Goal: Find specific page/section: Find specific page/section

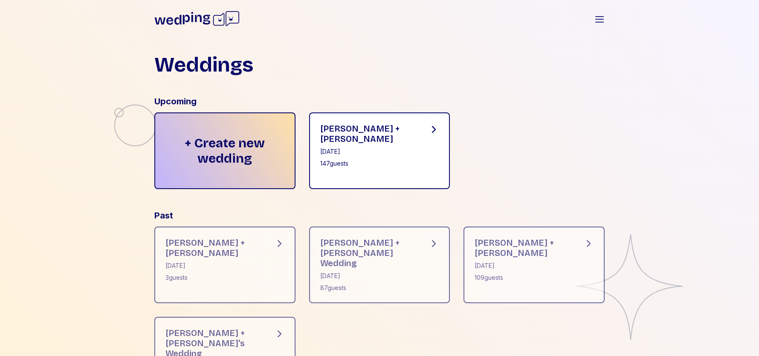
click at [430, 131] on icon at bounding box center [433, 129] width 10 height 10
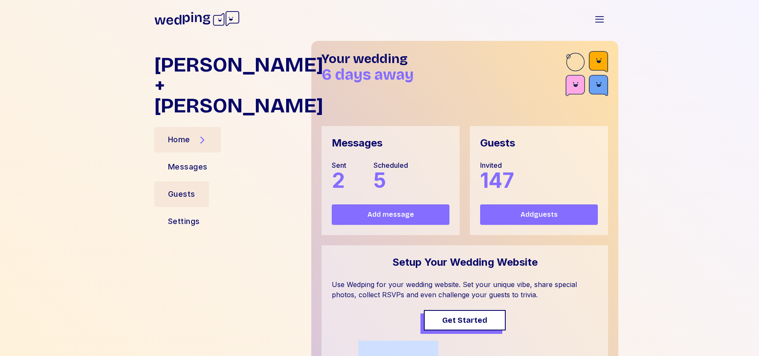
click at [181, 188] on div "Guests" at bounding box center [181, 194] width 27 height 12
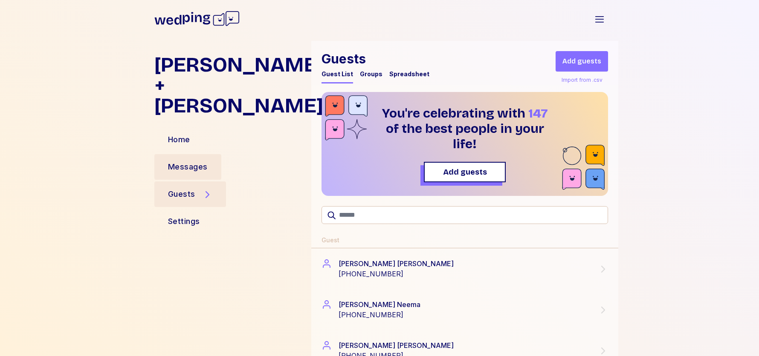
click at [210, 154] on div "Messages" at bounding box center [187, 167] width 67 height 26
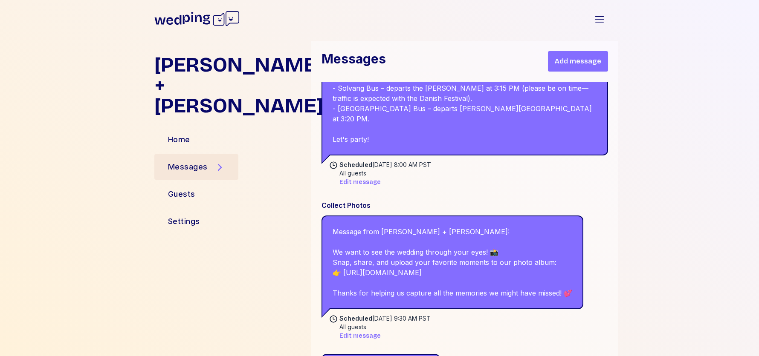
scroll to position [1241, 0]
